Goal: Find specific fact: Find specific fact

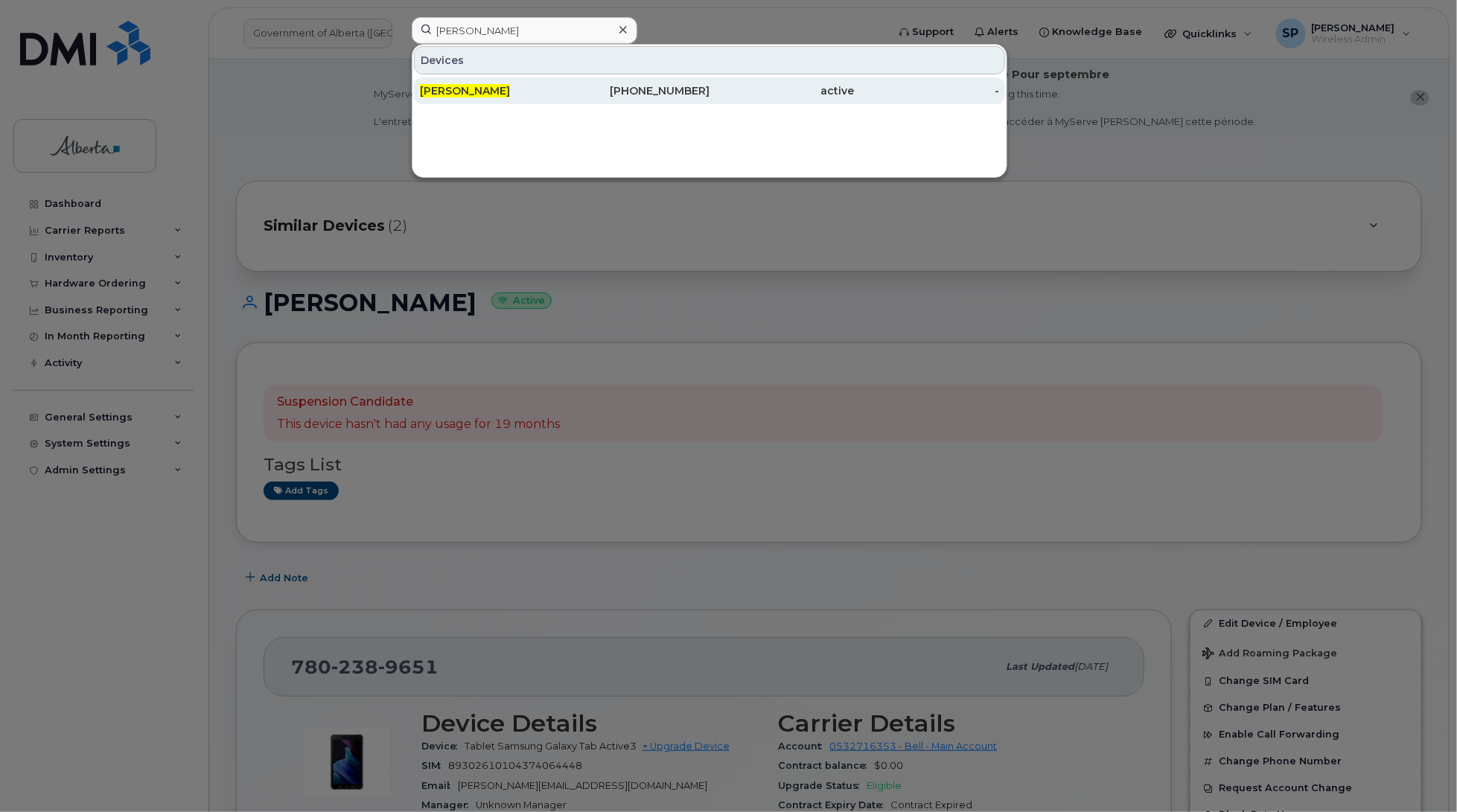
type input "[PERSON_NAME]"
click at [475, 95] on span "[PERSON_NAME]" at bounding box center [464, 91] width 90 height 14
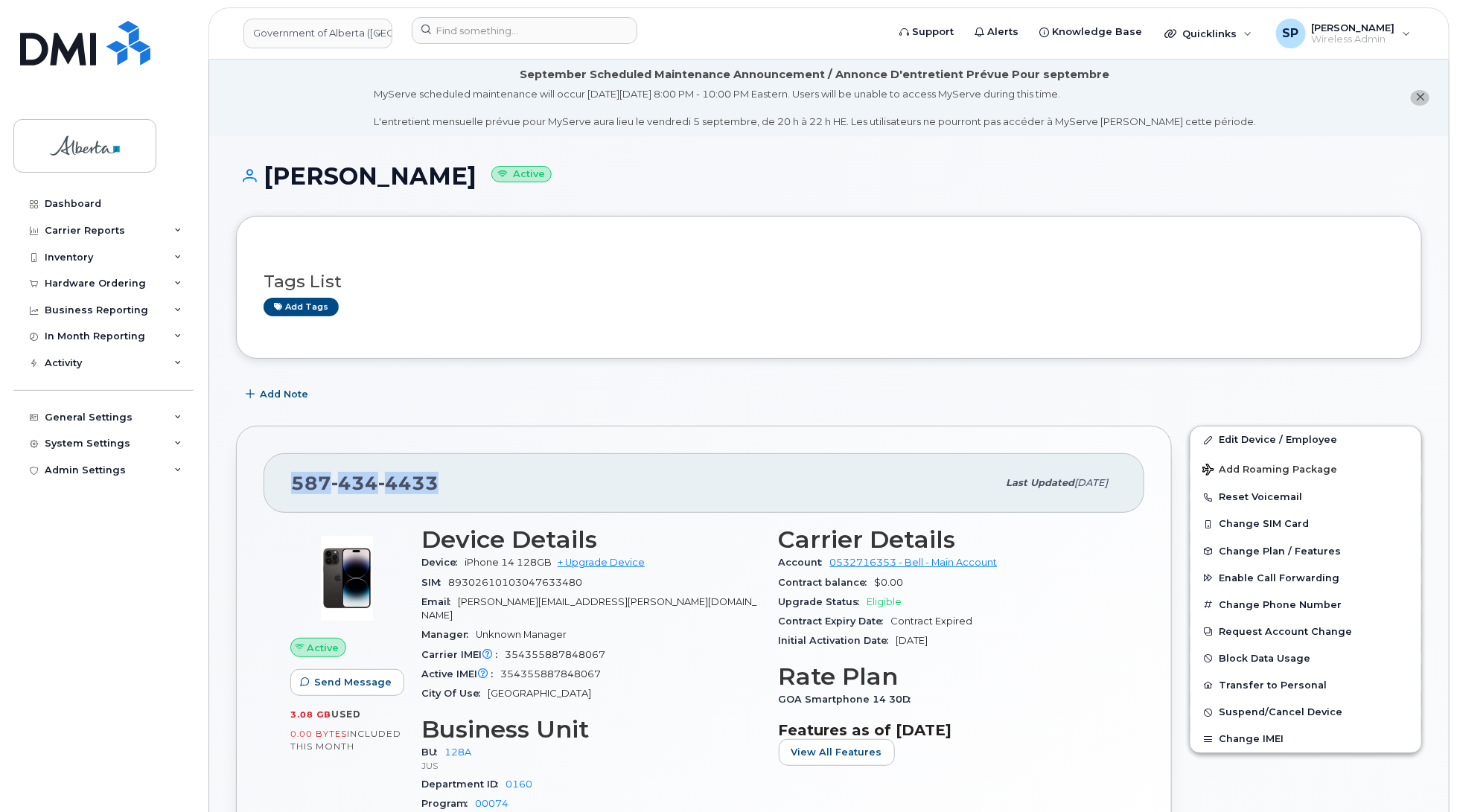
drag, startPoint x: 443, startPoint y: 491, endPoint x: 290, endPoint y: 477, distance: 153.6
click at [290, 477] on div "[PHONE_NUMBER] Last updated [DATE]" at bounding box center [703, 483] width 881 height 60
copy span "[PHONE_NUMBER]"
drag, startPoint x: 609, startPoint y: 661, endPoint x: 504, endPoint y: 660, distance: 105.0
click at [504, 664] on div "Active IMEI Active IMEI is refreshed daily with a delay of up to 48 hours follo…" at bounding box center [591, 674] width 340 height 19
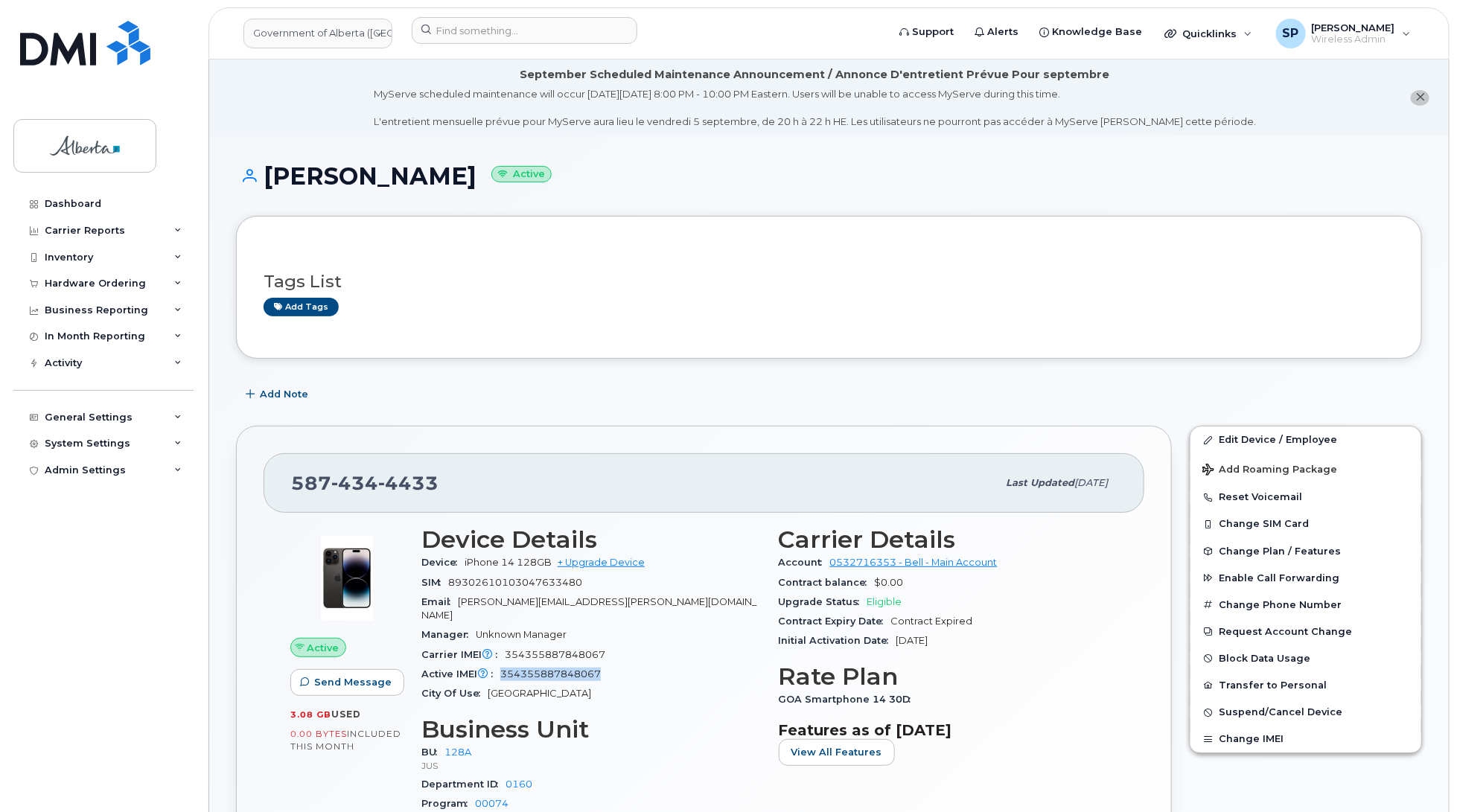
copy span "354355887848067"
